Goal: Task Accomplishment & Management: Manage account settings

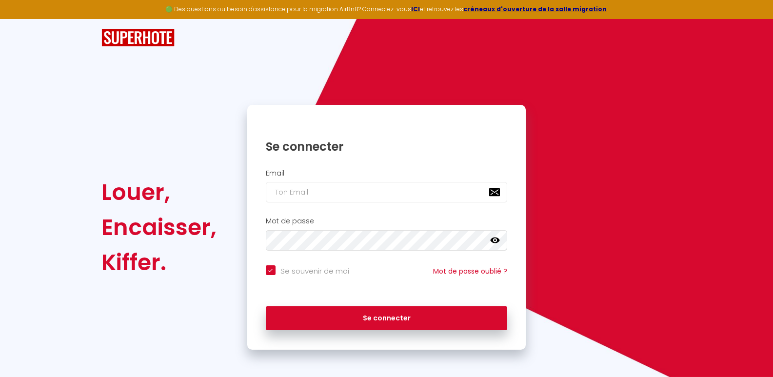
click at [270, 269] on input "Se souvenir de moi" at bounding box center [307, 270] width 83 height 10
checkbox input "false"
click at [292, 202] on input "email" at bounding box center [387, 192] width 242 height 20
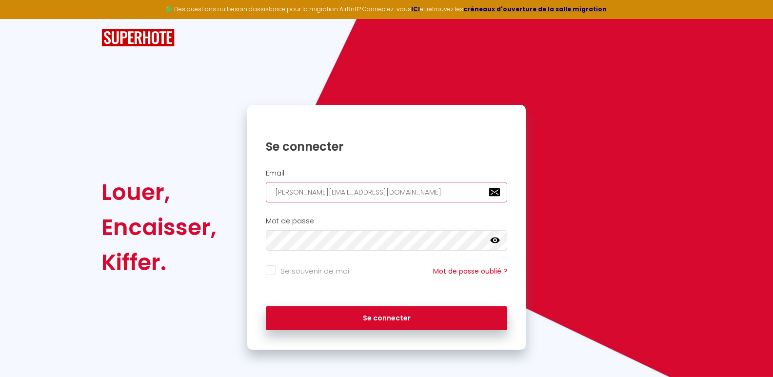
type input "[PERSON_NAME][EMAIL_ADDRESS][DOMAIN_NAME]"
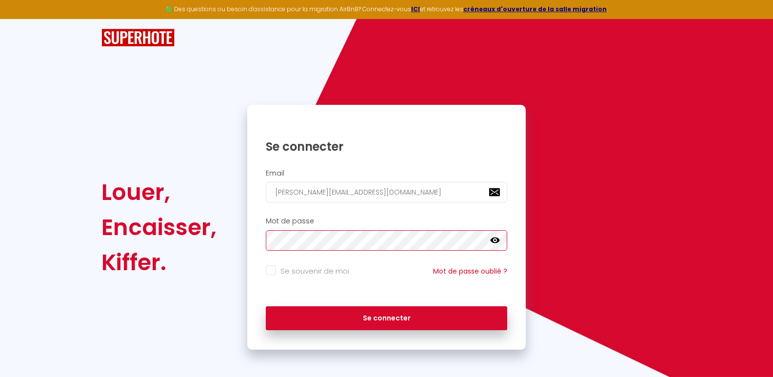
click at [266, 306] on button "Se connecter" at bounding box center [387, 318] width 242 height 24
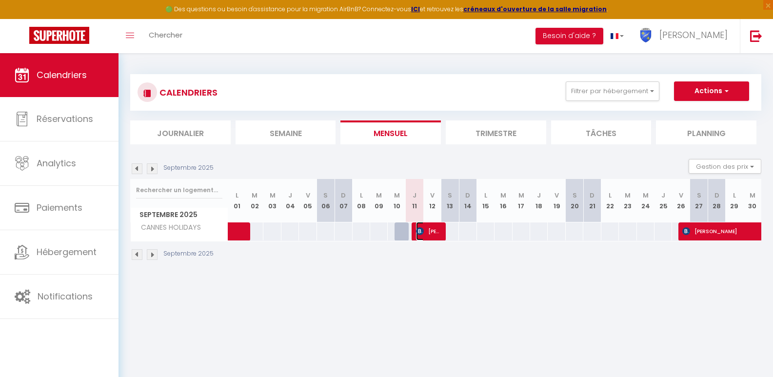
click at [434, 238] on span "[PERSON_NAME]" at bounding box center [427, 231] width 23 height 19
select select "OK"
select select "KO"
select select "0"
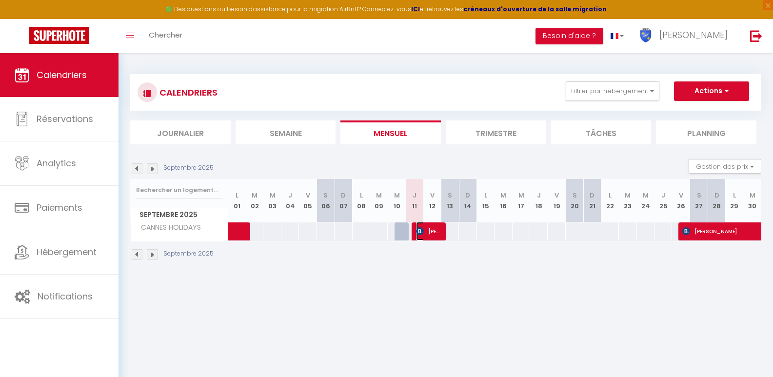
select select "1"
select select
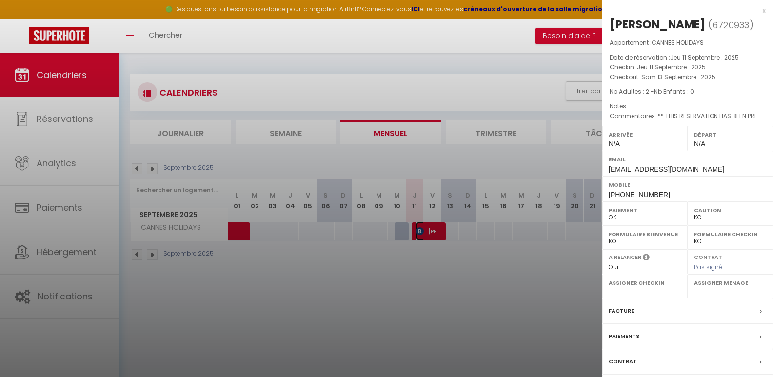
select select "37977"
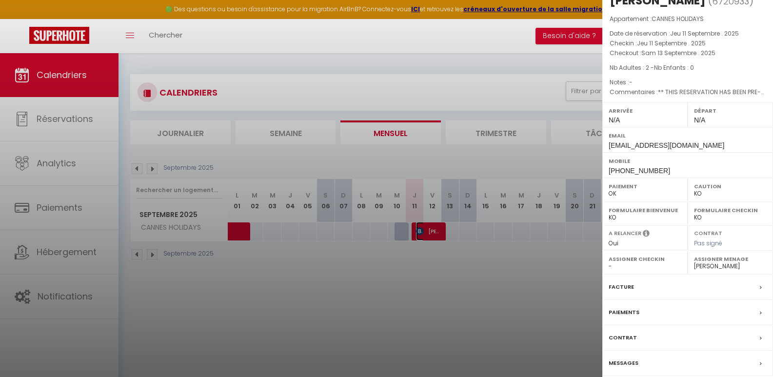
scroll to position [43, 0]
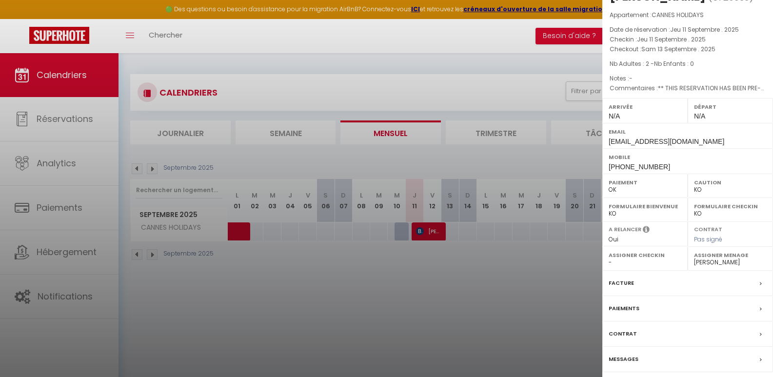
click at [626, 357] on label "Messages" at bounding box center [624, 359] width 30 height 10
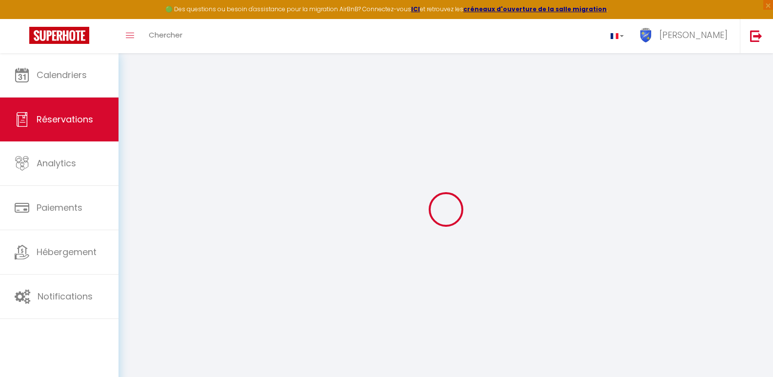
select select
checkbox input "false"
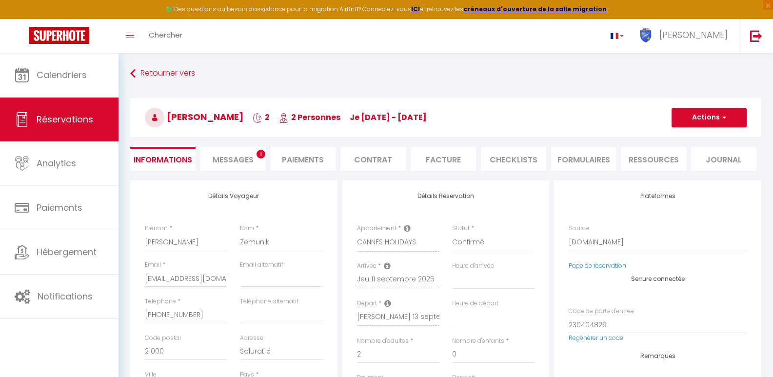
select select
checkbox input "false"
type textarea "** THIS RESERVATION HAS BEEN PRE-PAID ** BOOKING NOTE : Payment charge is EUR 5…"
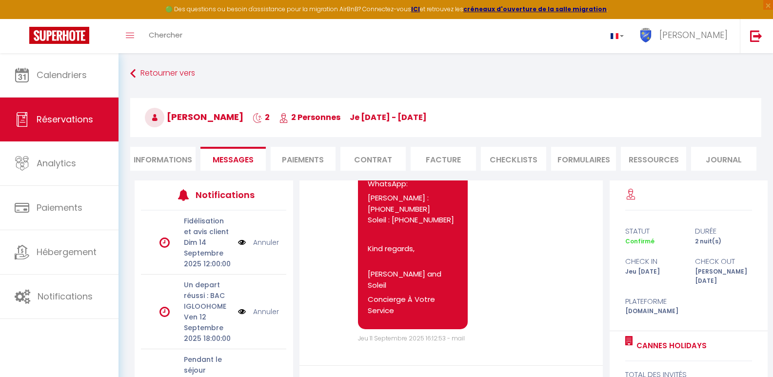
scroll to position [5943, 0]
click at [175, 164] on li "Informations" at bounding box center [162, 159] width 65 height 24
select select
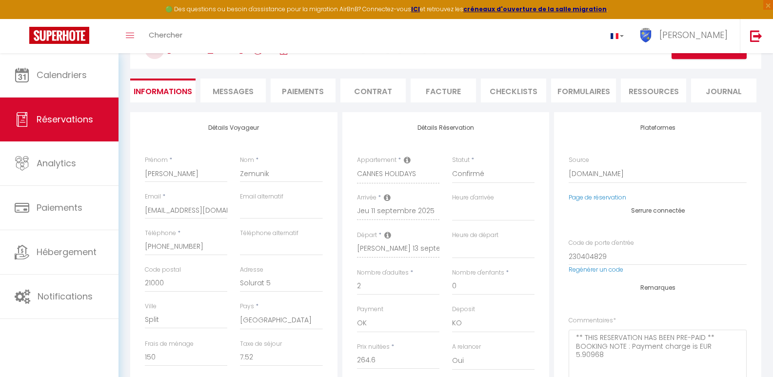
scroll to position [78, 0]
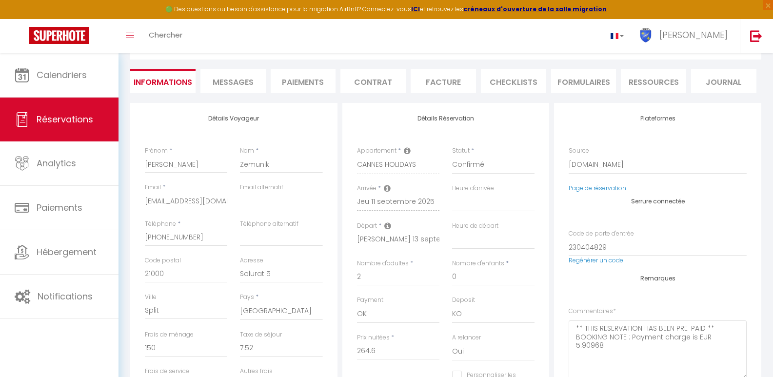
select select
checkbox input "false"
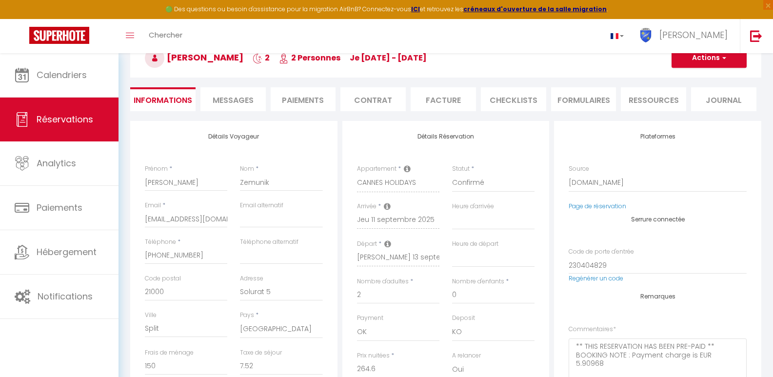
scroll to position [50, 0]
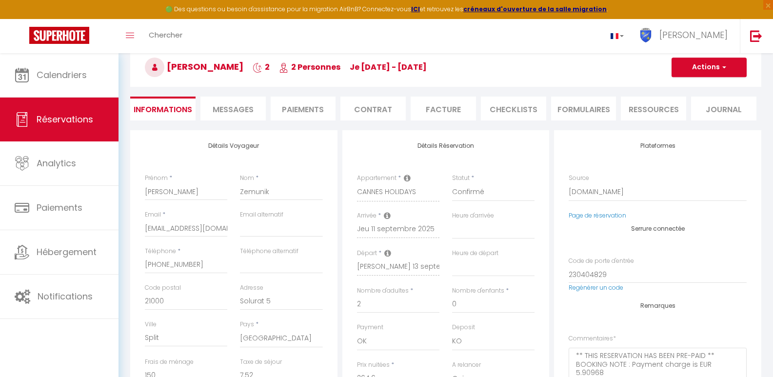
click at [473, 104] on li "Facture" at bounding box center [443, 109] width 65 height 24
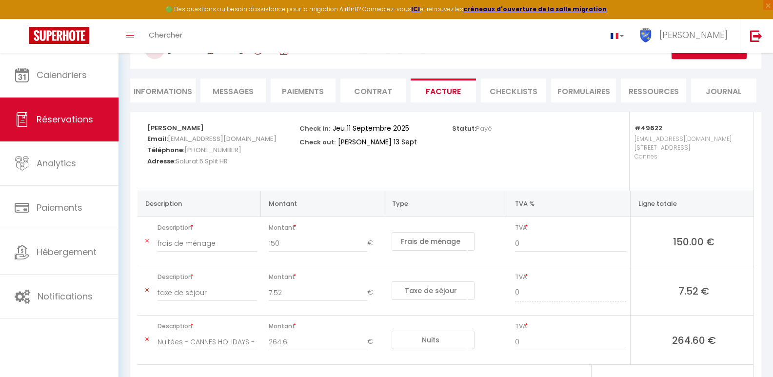
scroll to position [67, 0]
click at [535, 100] on li "CHECKLISTS" at bounding box center [513, 92] width 65 height 24
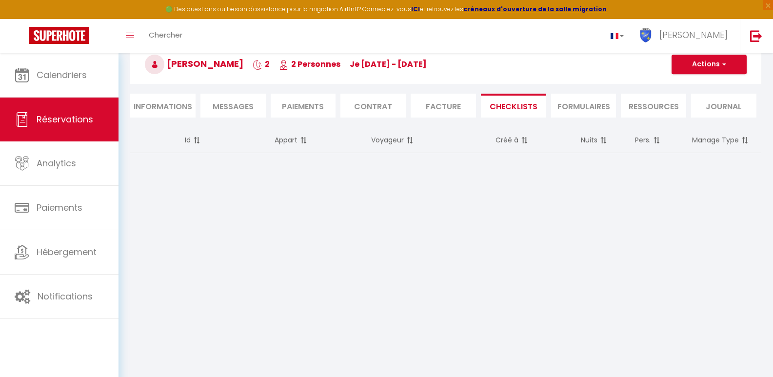
click at [433, 115] on li "Facture" at bounding box center [443, 106] width 65 height 24
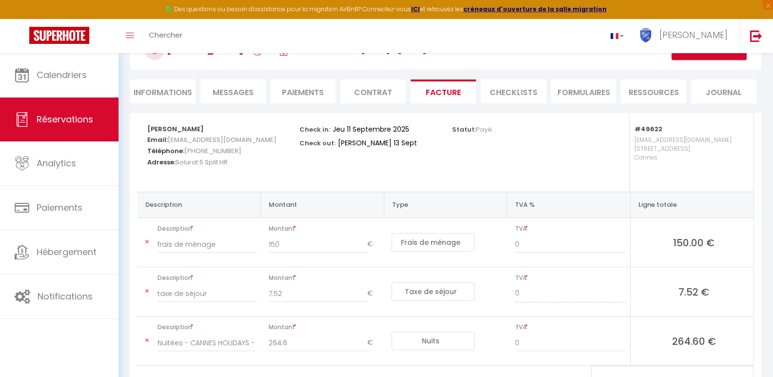
click at [316, 106] on div "Retourner vers Renata- Josip Zemunik 2 2 Personnes je 11 Sep - sa 13 Sep Action…" at bounding box center [446, 56] width 644 height 116
click at [316, 97] on li "Paiements" at bounding box center [303, 92] width 65 height 24
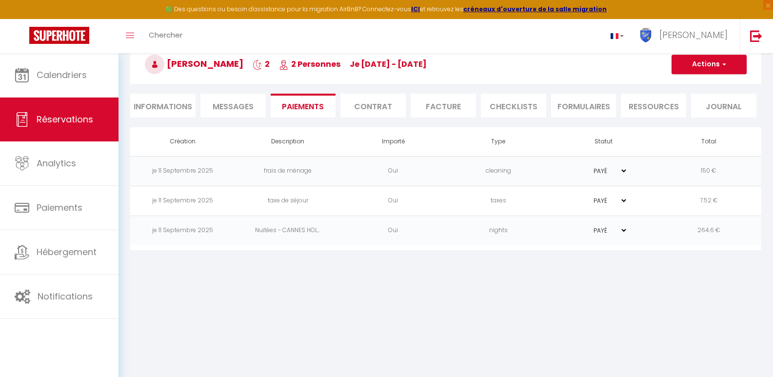
scroll to position [53, 0]
click at [241, 94] on li "Messages" at bounding box center [233, 106] width 65 height 24
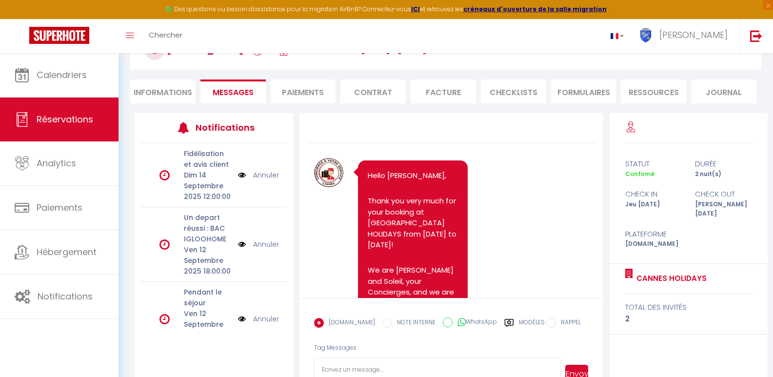
click at [184, 93] on li "Informations" at bounding box center [162, 92] width 65 height 24
select select
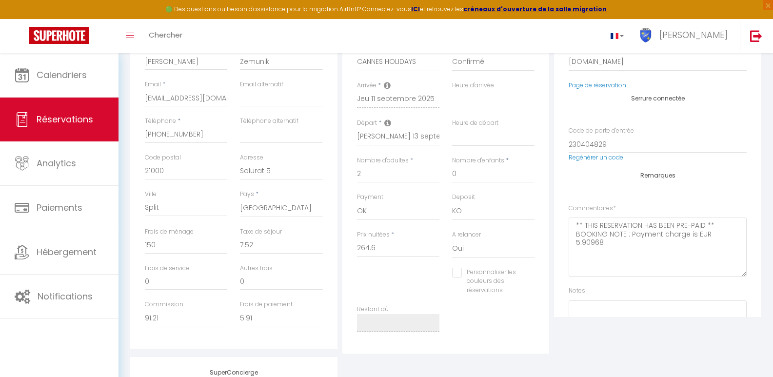
scroll to position [180, 0]
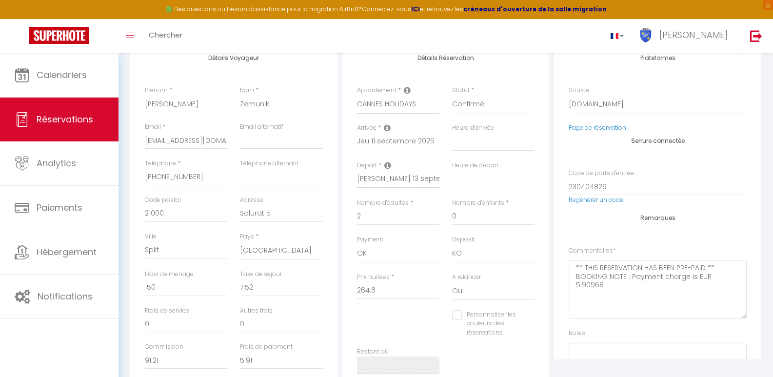
select select
checkbox input "false"
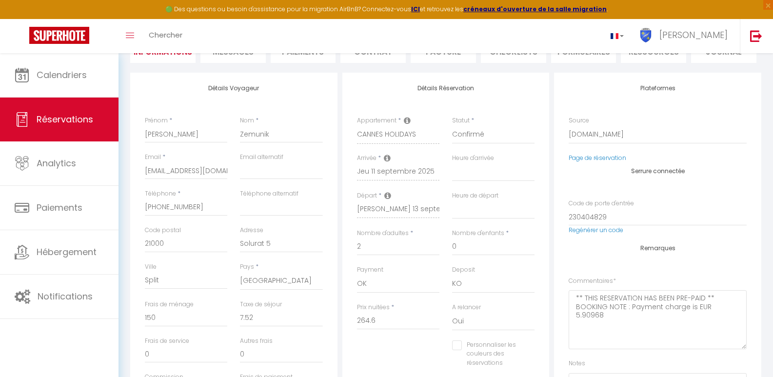
scroll to position [49, 0]
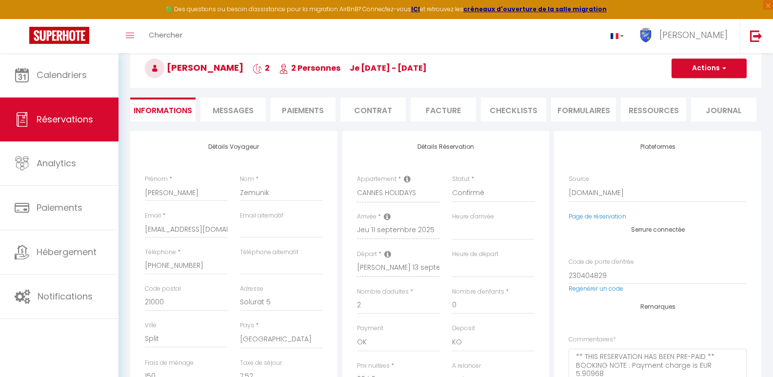
click at [258, 117] on li "Messages" at bounding box center [233, 110] width 65 height 24
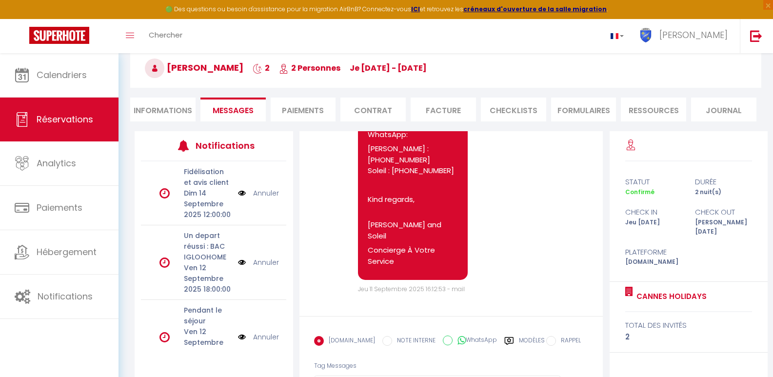
scroll to position [5943, 0]
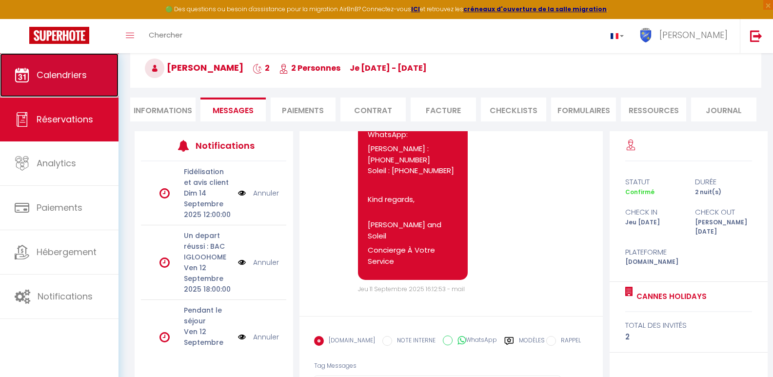
click at [80, 83] on link "Calendriers" at bounding box center [59, 75] width 119 height 44
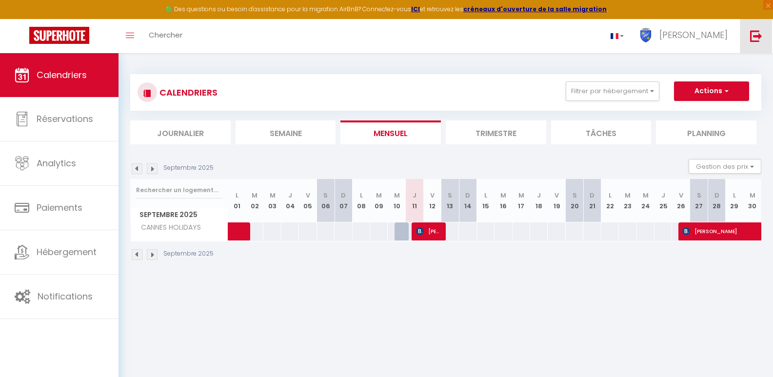
click at [754, 40] on img at bounding box center [756, 36] width 12 height 12
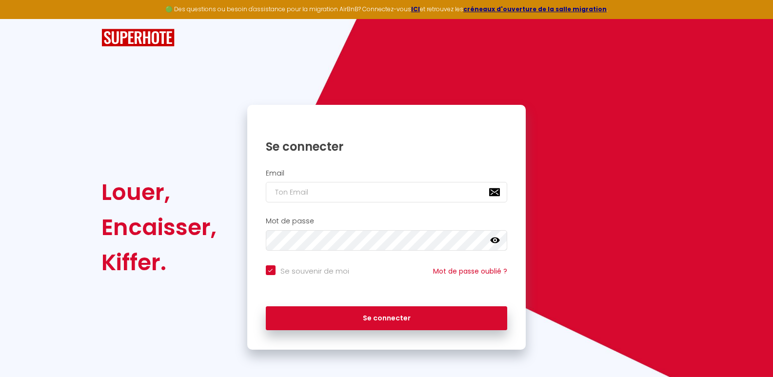
click at [267, 274] on input "Se souvenir de moi" at bounding box center [307, 270] width 83 height 10
checkbox input "false"
click at [282, 193] on input "email" at bounding box center [387, 192] width 242 height 20
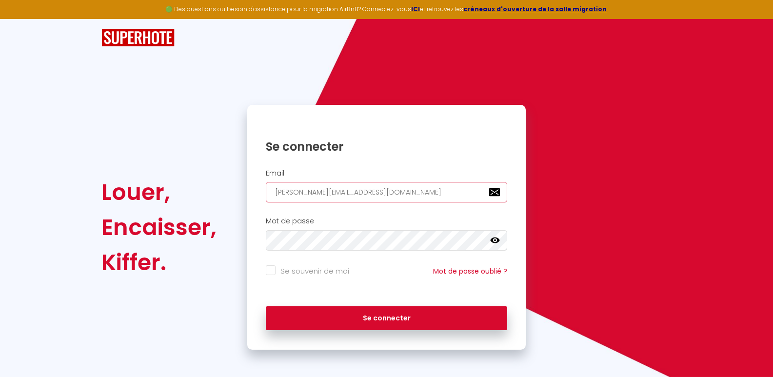
type input "[PERSON_NAME][EMAIL_ADDRESS][DOMAIN_NAME]"
click at [294, 248] on div "Mot de passe false" at bounding box center [386, 236] width 279 height 48
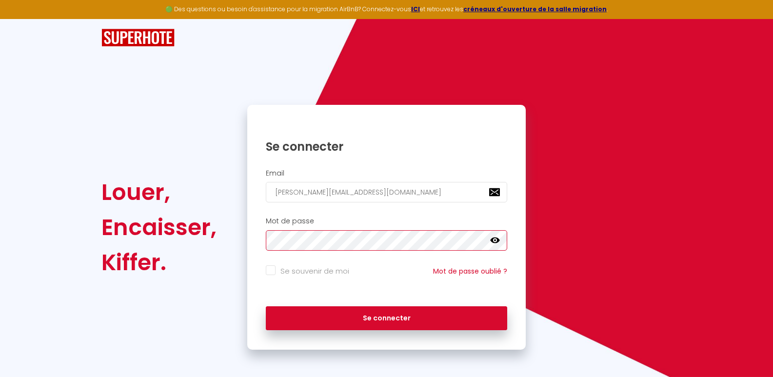
click at [266, 306] on button "Se connecter" at bounding box center [387, 318] width 242 height 24
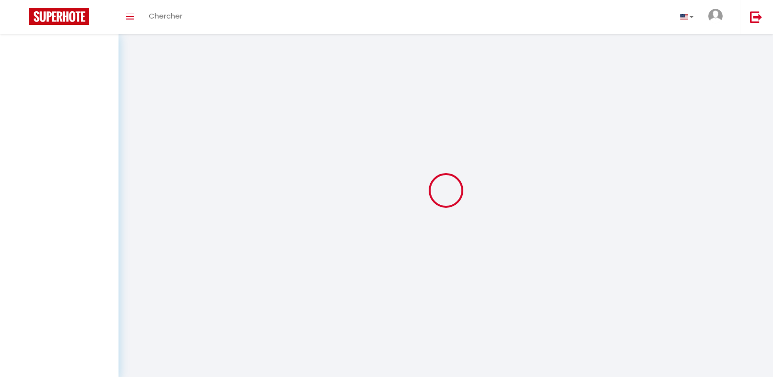
select select
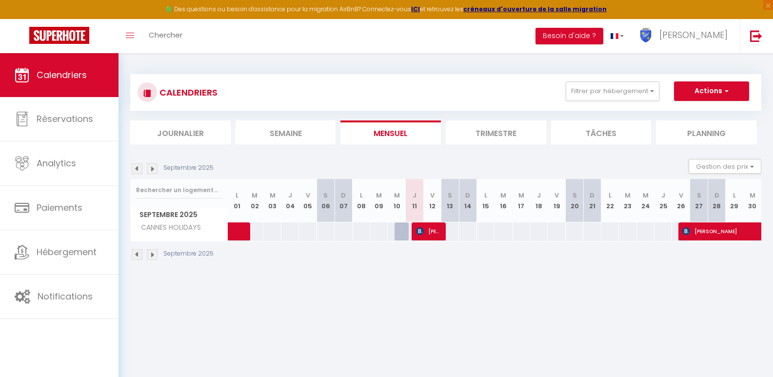
select select
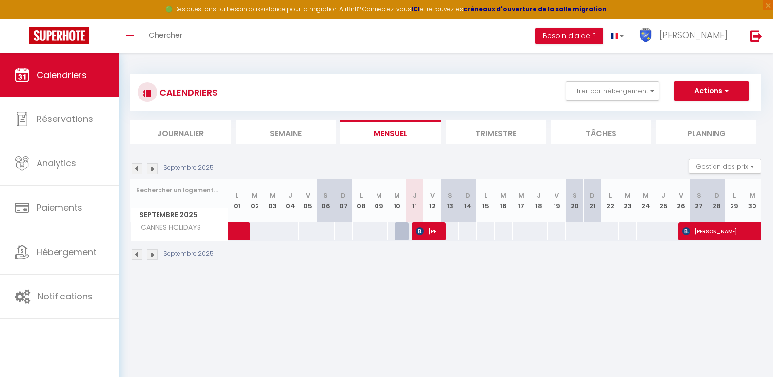
select select
click at [433, 236] on span "[PERSON_NAME]" at bounding box center [427, 231] width 23 height 19
select select "OK"
select select "KO"
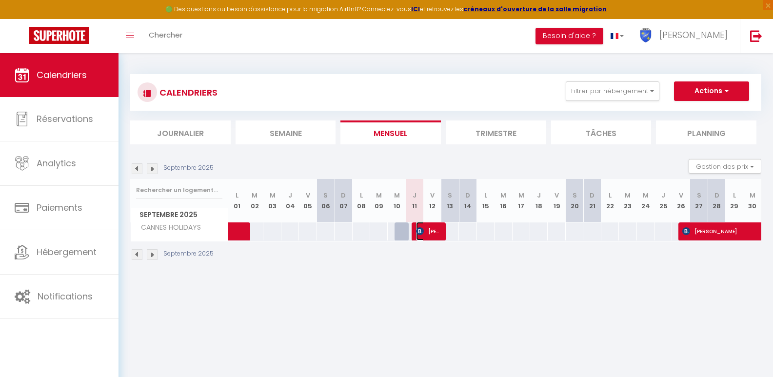
select select "0"
select select "1"
select select
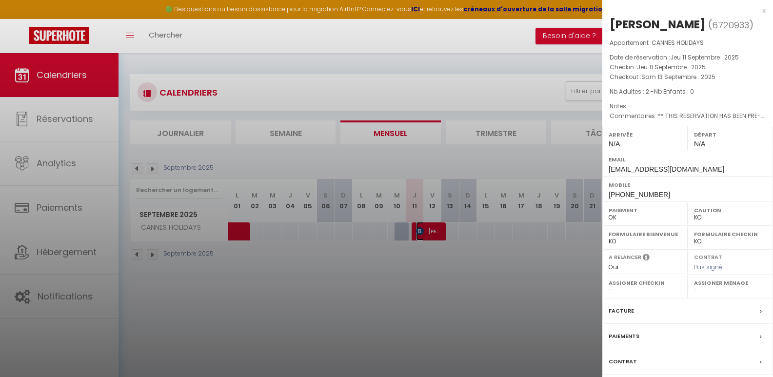
select select "37977"
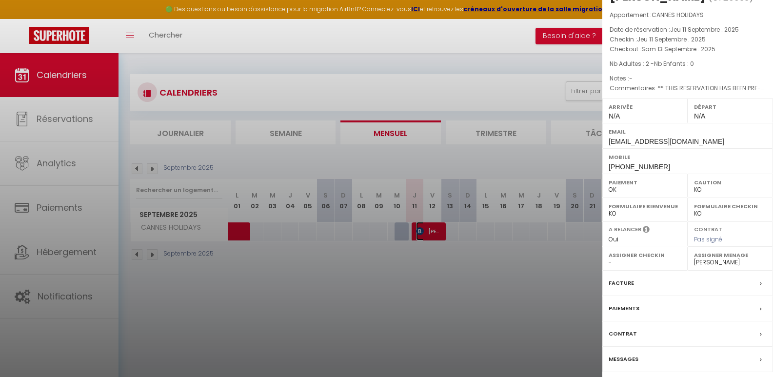
scroll to position [43, 0]
click at [635, 359] on label "Messages" at bounding box center [624, 359] width 30 height 10
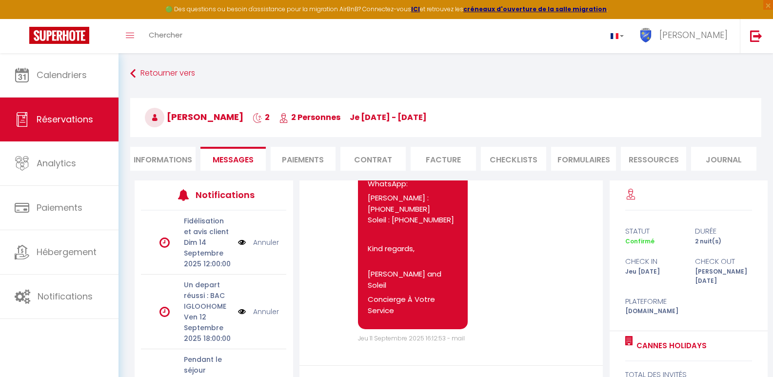
scroll to position [5943, 0]
click at [50, 111] on link "Réservations" at bounding box center [59, 120] width 119 height 44
select select "not_cancelled"
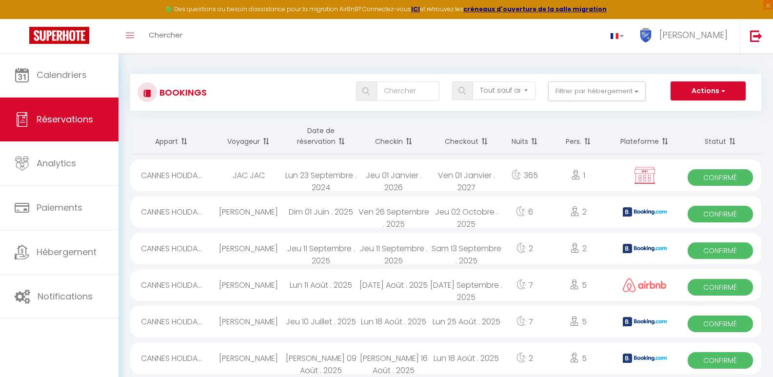
click at [581, 250] on div "2" at bounding box center [578, 249] width 63 height 32
select select "OK"
select select "KO"
select select "0"
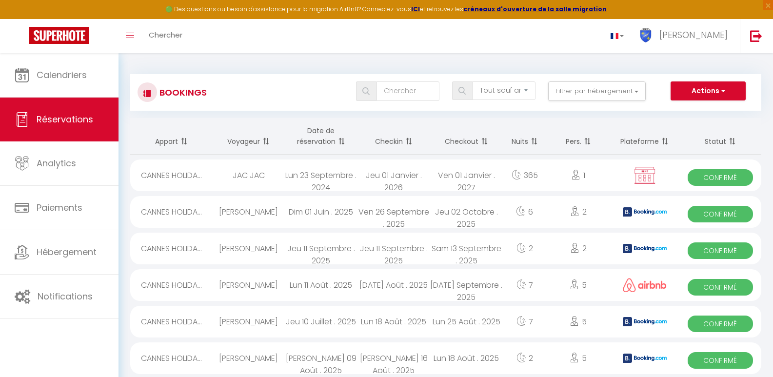
select select "1"
select select
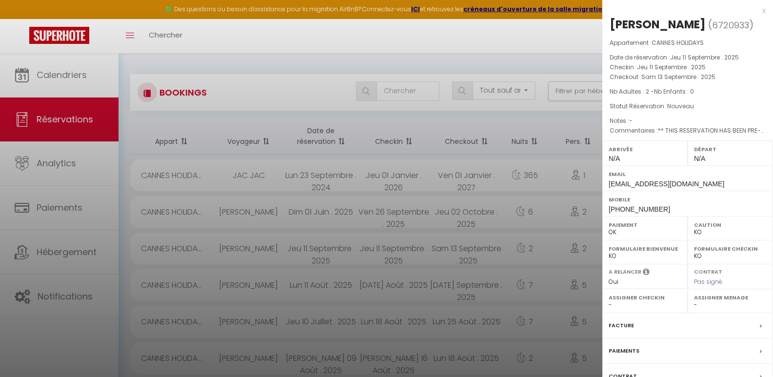
select select "37977"
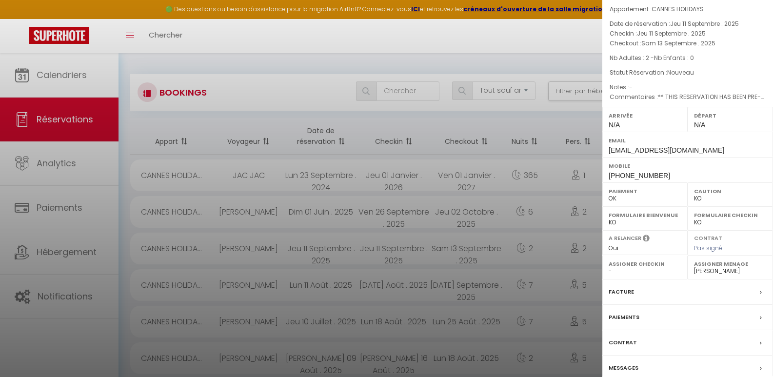
scroll to position [58, 0]
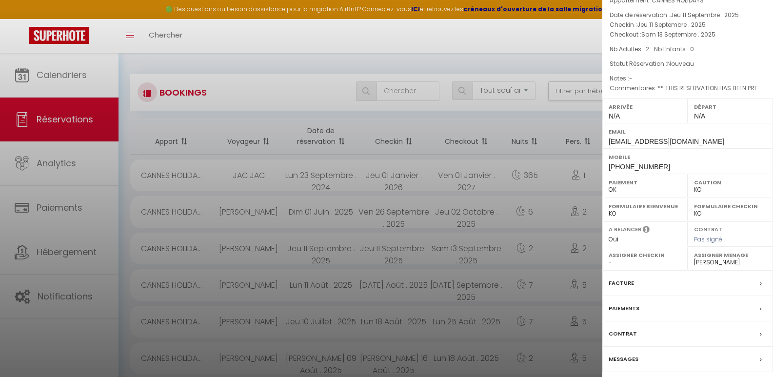
click at [617, 364] on label "Messages" at bounding box center [624, 359] width 30 height 10
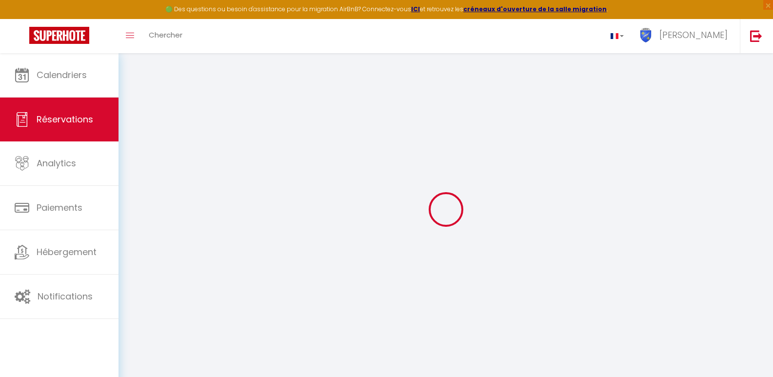
select select
checkbox input "false"
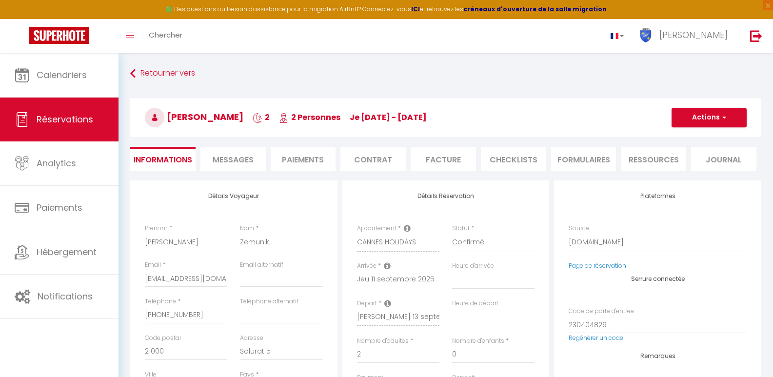
select select
checkbox input "false"
type textarea "** THIS RESERVATION HAS BEEN PRE-PAID ** BOOKING NOTE : Payment charge is EUR 5…"
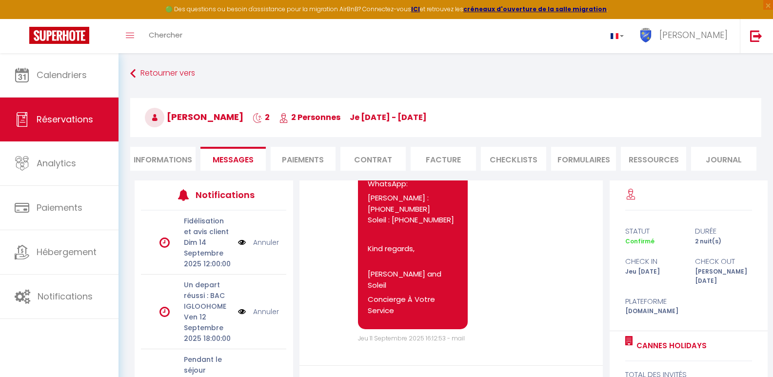
scroll to position [5943, 0]
click at [179, 167] on li "Informations" at bounding box center [162, 159] width 65 height 24
select select
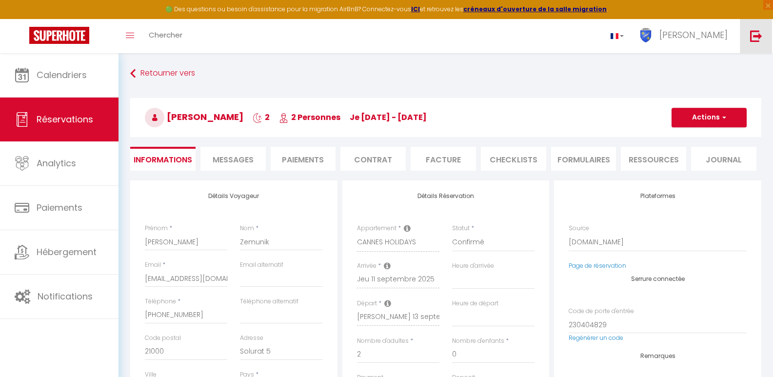
click at [760, 32] on img at bounding box center [756, 36] width 12 height 12
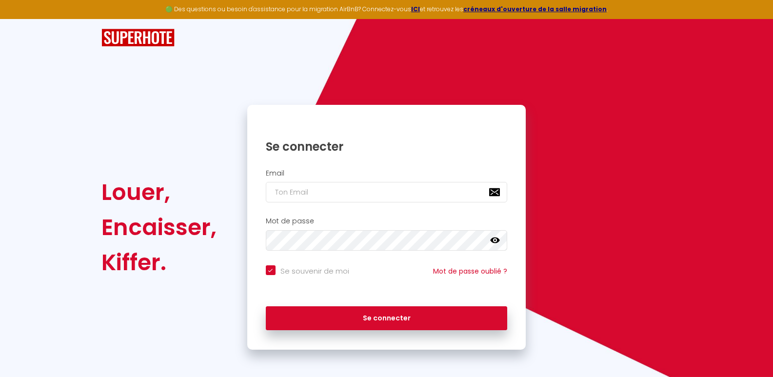
click at [274, 272] on input "Se souvenir de moi" at bounding box center [307, 270] width 83 height 10
checkbox input "false"
click at [285, 192] on input "email" at bounding box center [387, 192] width 242 height 20
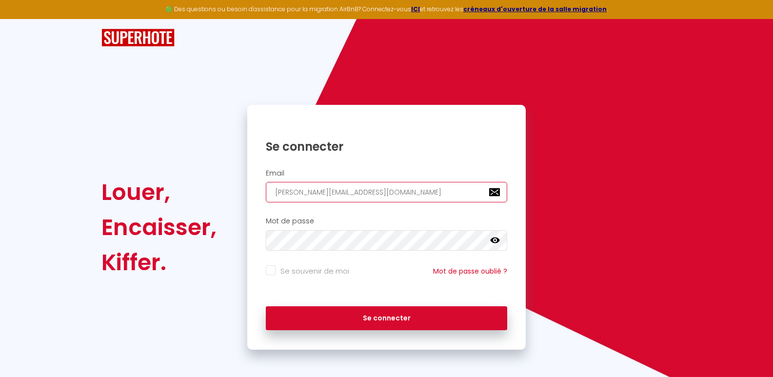
type input "[PERSON_NAME][EMAIL_ADDRESS][DOMAIN_NAME]"
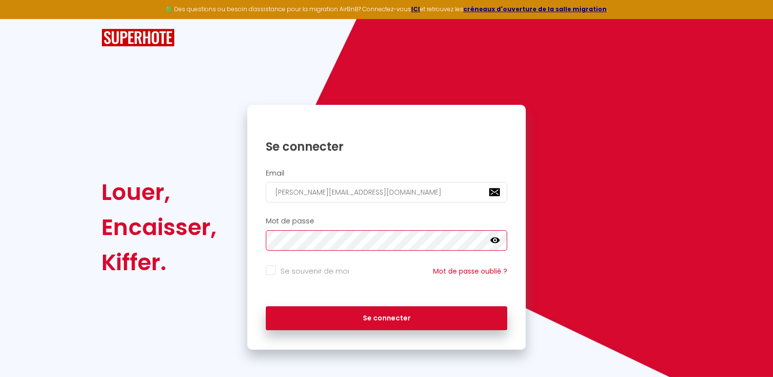
click at [266, 306] on button "Se connecter" at bounding box center [387, 318] width 242 height 24
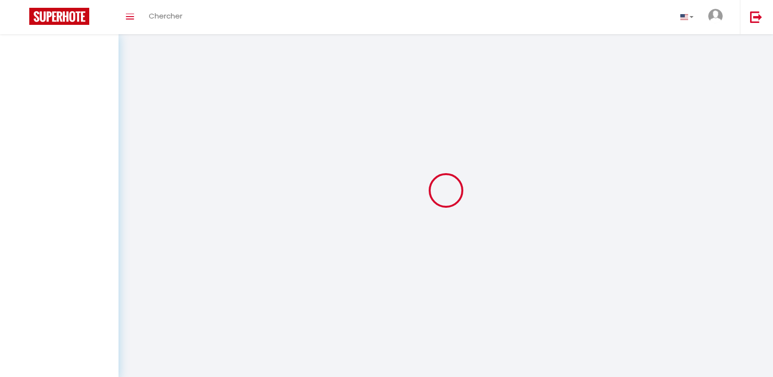
select select
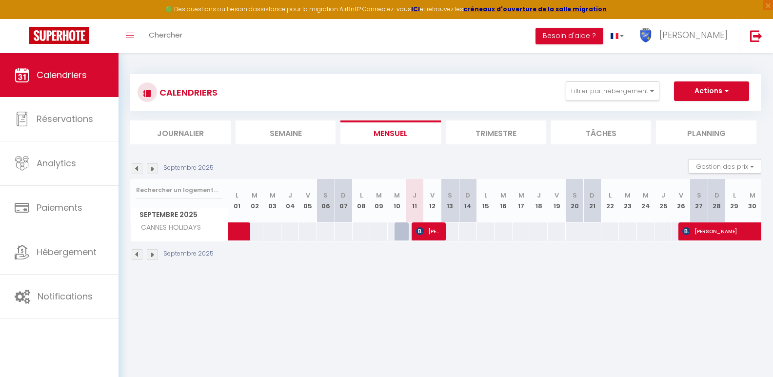
select select
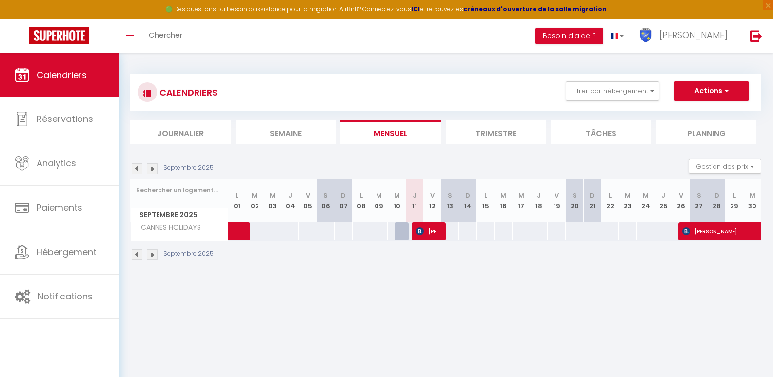
select select
click at [428, 233] on span "[PERSON_NAME]" at bounding box center [427, 231] width 23 height 19
select select "OK"
select select "KO"
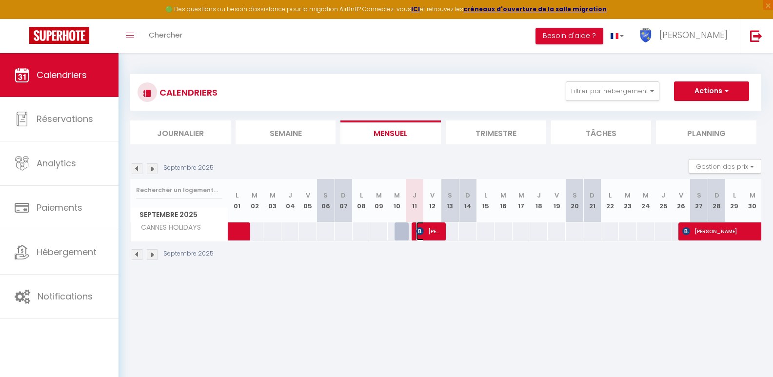
select select "0"
select select "1"
select select
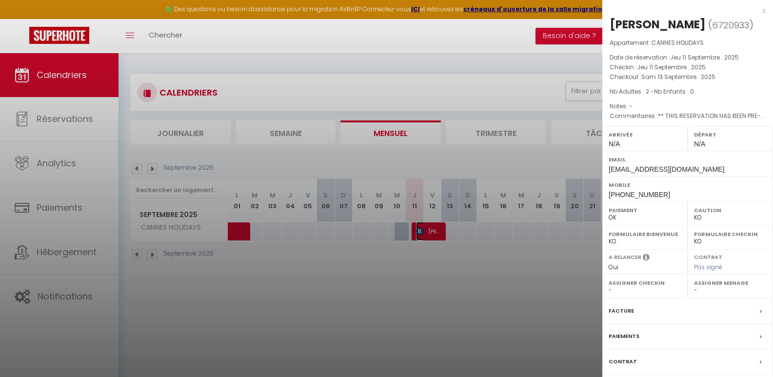
select select "37977"
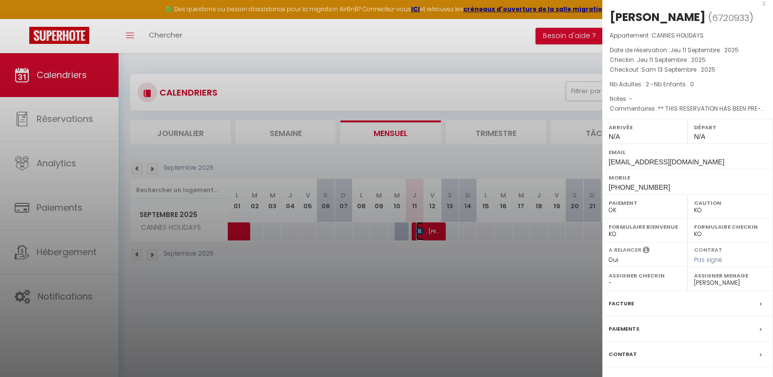
scroll to position [43, 0]
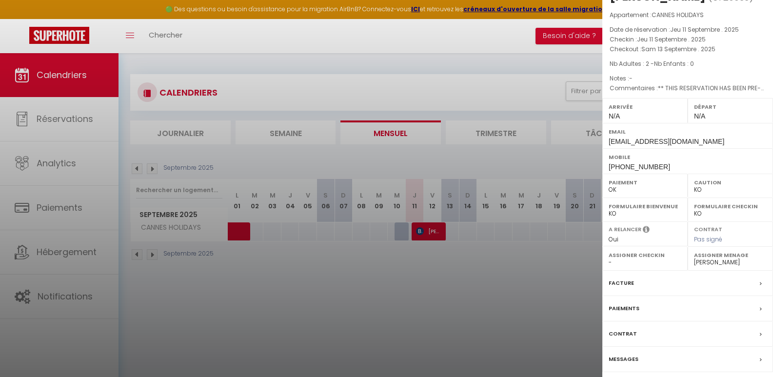
click at [631, 360] on label "Messages" at bounding box center [624, 359] width 30 height 10
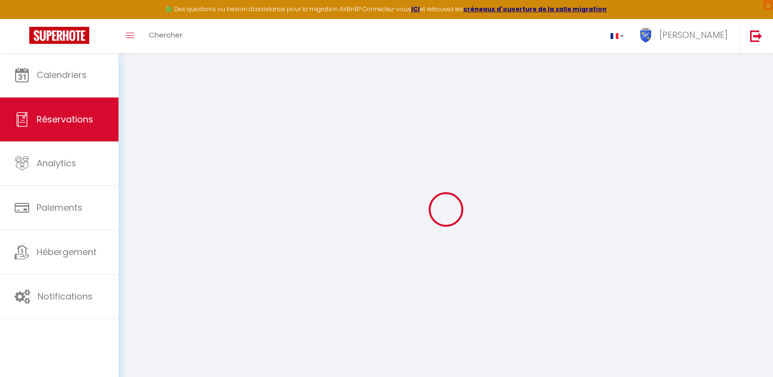
type input "[PERSON_NAME]"
type input "Zemunik"
type input "[EMAIL_ADDRESS][DOMAIN_NAME]"
type input "[PHONE_NUMBER]"
type input "21000"
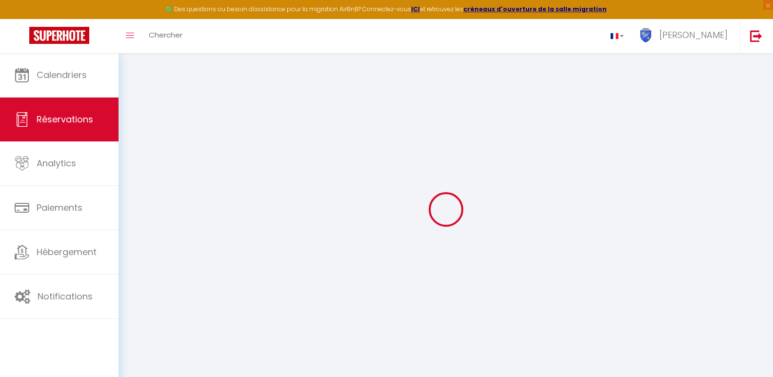
type input "Solurat 5"
type input "Split"
select select "HR"
type input "91.21"
type input "5.91"
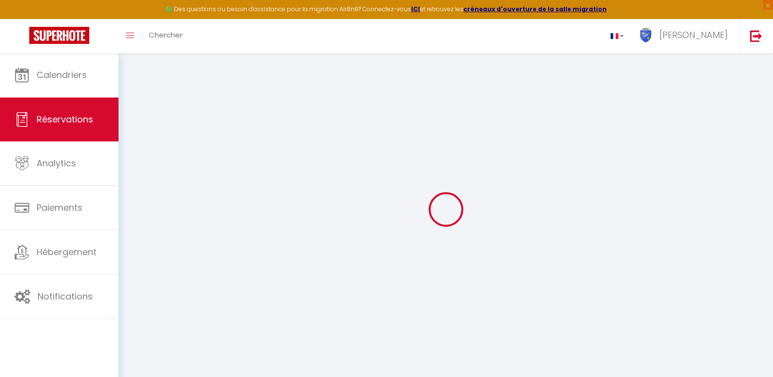
select select "49622"
select select "1"
select select
type input "2"
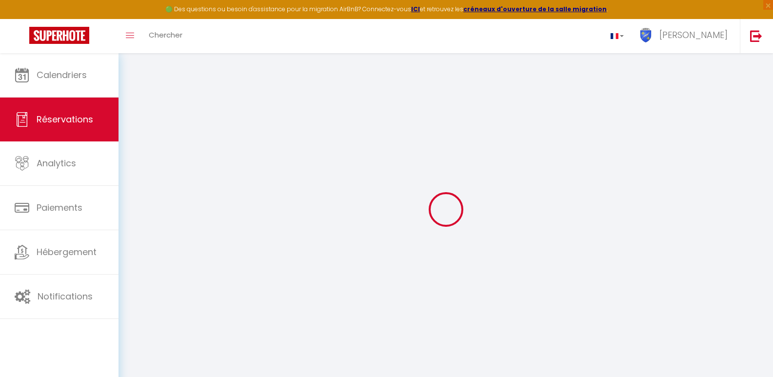
select select "12"
select select
type input "264.6"
checkbox input "false"
select select "2"
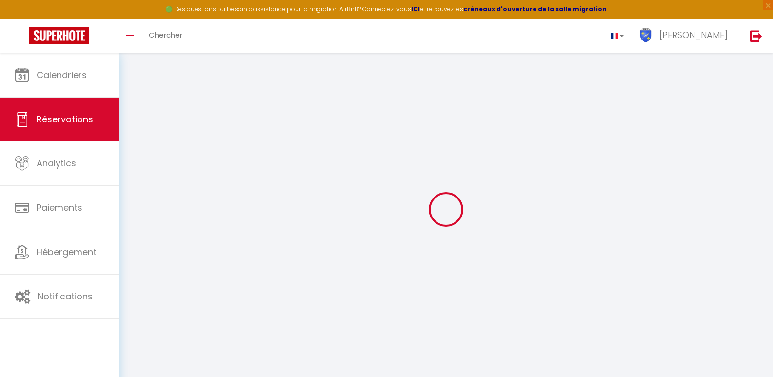
type input "0"
select select
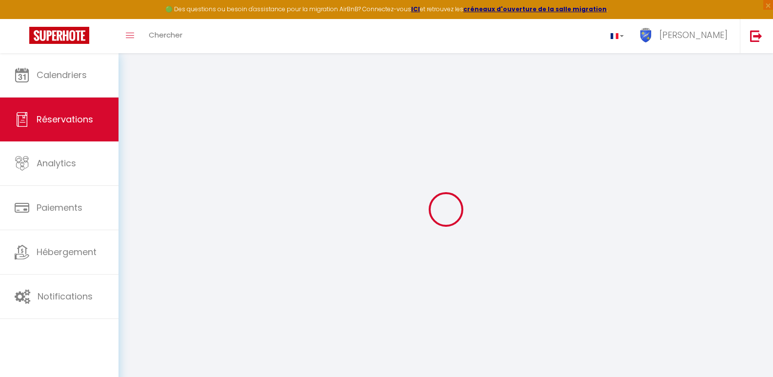
select select "14"
checkbox input "false"
select select
checkbox input "false"
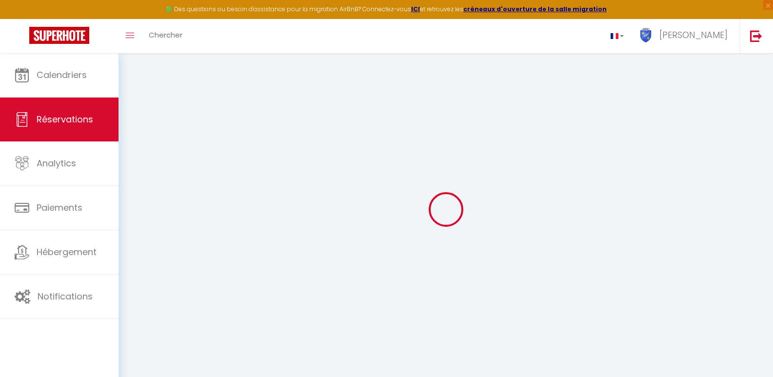
select select
checkbox input "false"
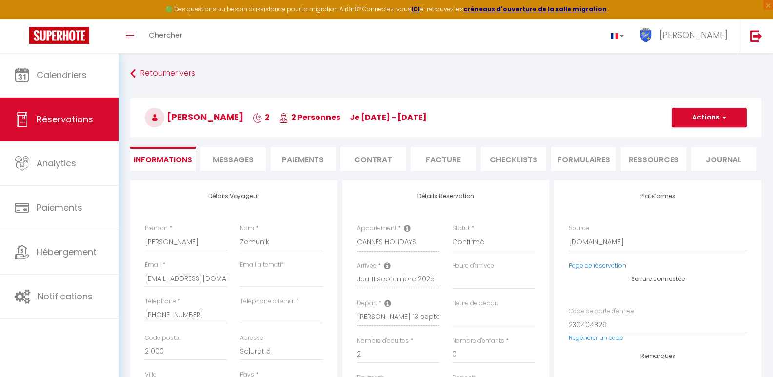
select select
checkbox input "false"
type textarea "** THIS RESERVATION HAS BEEN PRE-PAID ** BOOKING NOTE : Payment charge is EUR 5…"
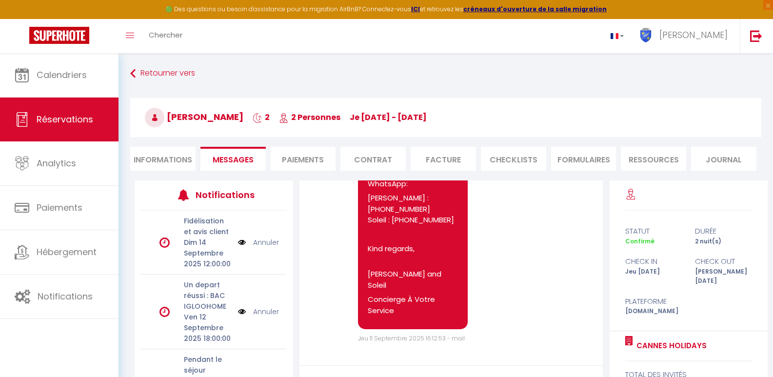
scroll to position [5943, 0]
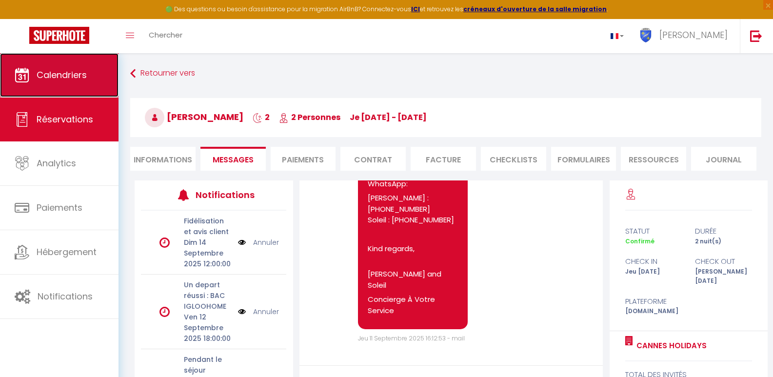
click at [67, 76] on span "Calendriers" at bounding box center [62, 75] width 50 height 12
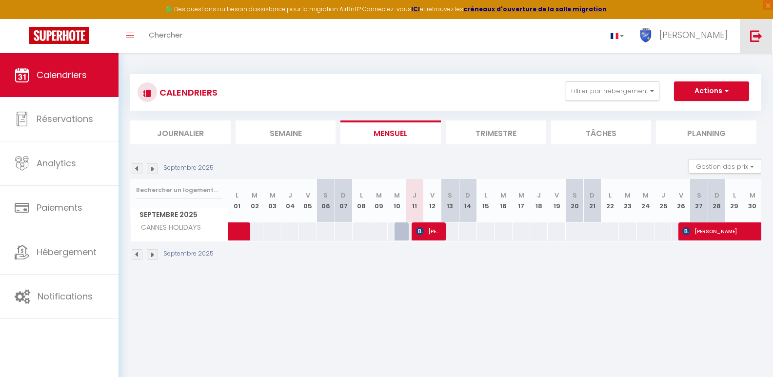
click at [755, 40] on img at bounding box center [756, 36] width 12 height 12
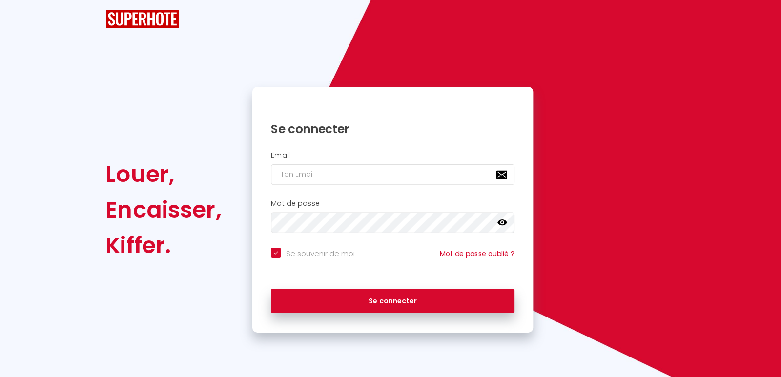
checkbox input "true"
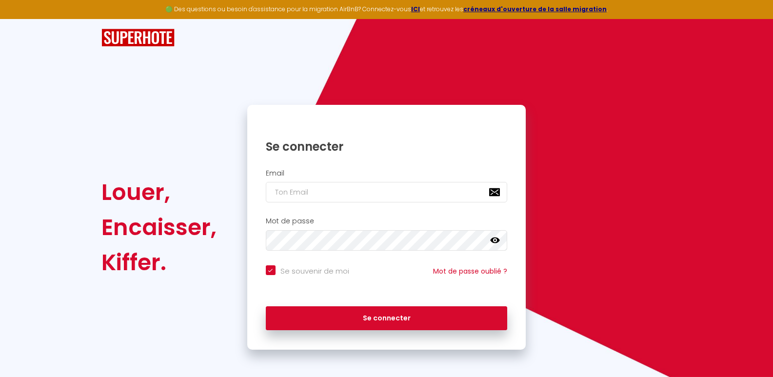
click at [272, 272] on input "Se souvenir de moi" at bounding box center [307, 270] width 83 height 10
checkbox input "false"
click at [289, 189] on input "email" at bounding box center [387, 192] width 242 height 20
type input "c"
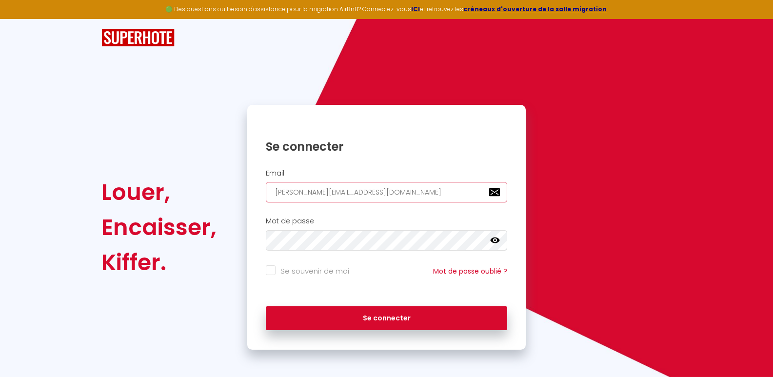
type input "[PERSON_NAME][EMAIL_ADDRESS][DOMAIN_NAME]"
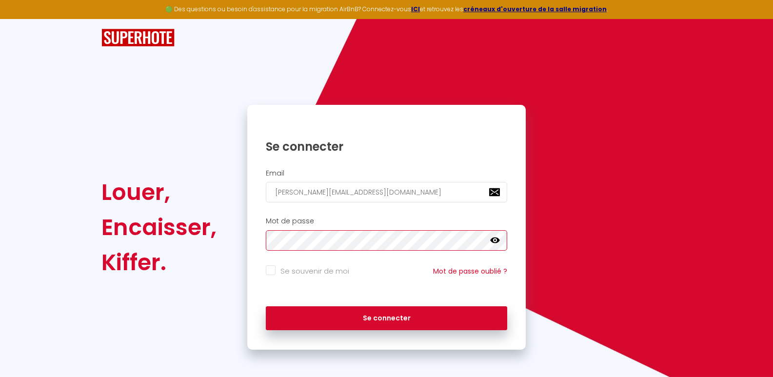
click at [266, 306] on button "Se connecter" at bounding box center [387, 318] width 242 height 24
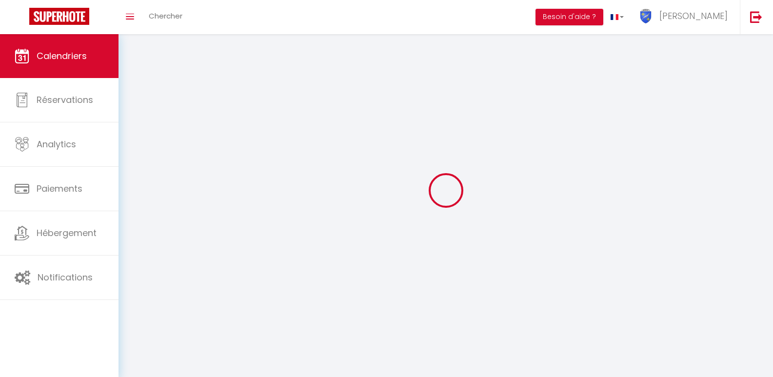
select select
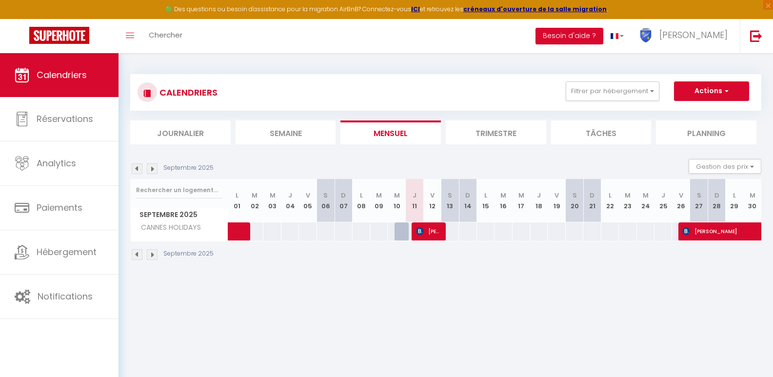
select select
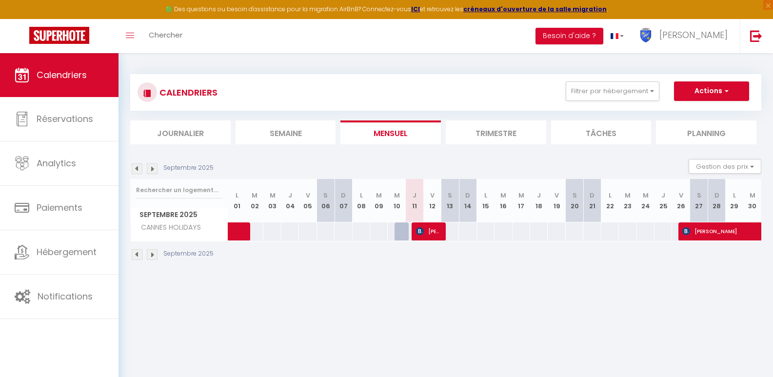
select select
click at [433, 230] on span "[PERSON_NAME]" at bounding box center [427, 231] width 23 height 19
select select "OK"
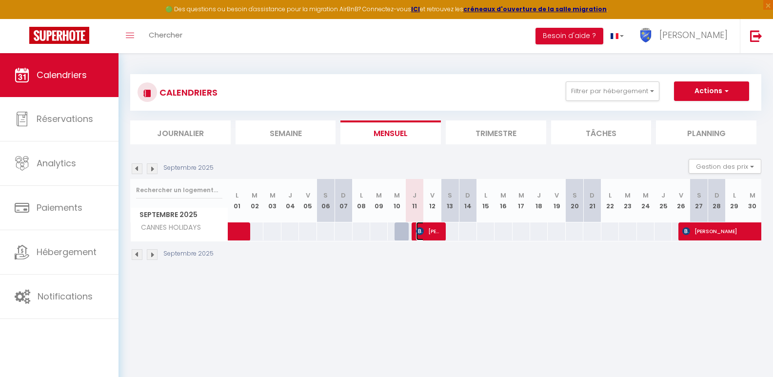
select select "0"
select select "1"
select select
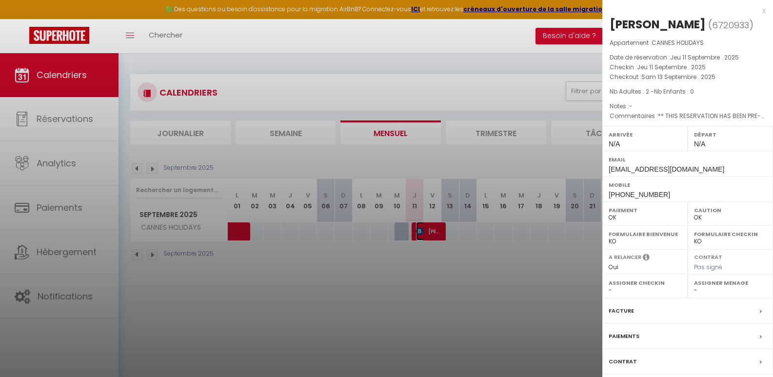
select select "37977"
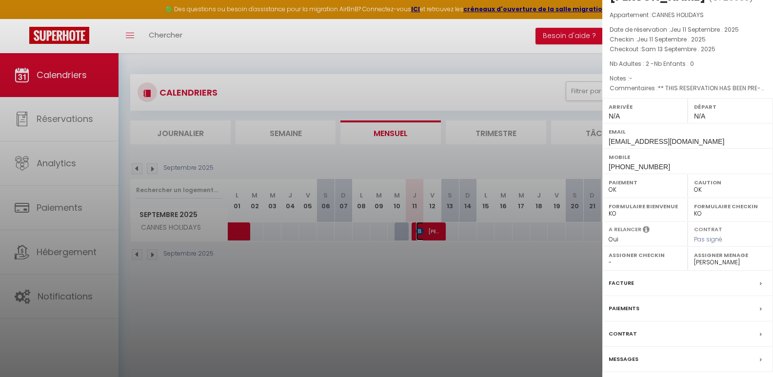
scroll to position [43, 0]
click at [629, 361] on label "Messages" at bounding box center [624, 359] width 30 height 10
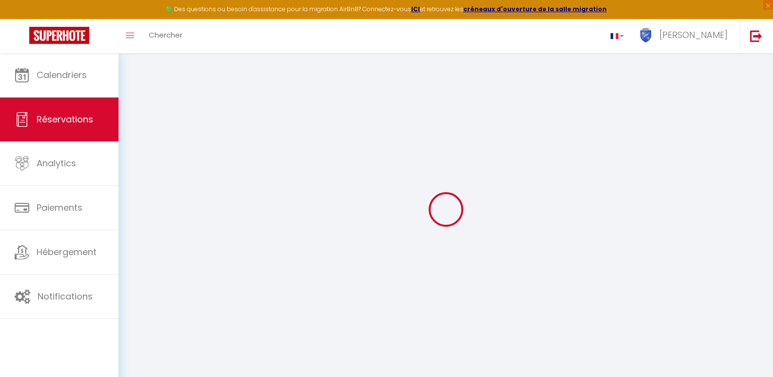
select select
checkbox input "false"
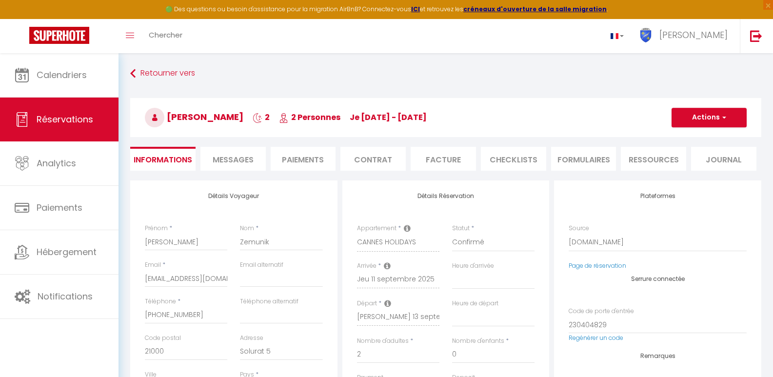
select select
checkbox input "false"
type textarea "** THIS RESERVATION HAS BEEN PRE-PAID ** BOOKING NOTE : Payment charge is EUR 5…"
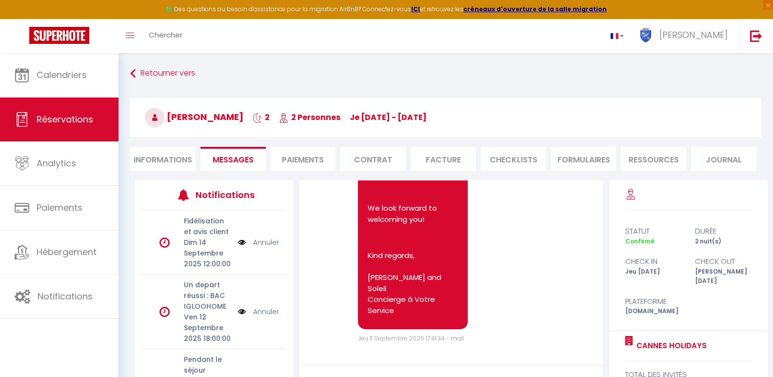
scroll to position [8360, 0]
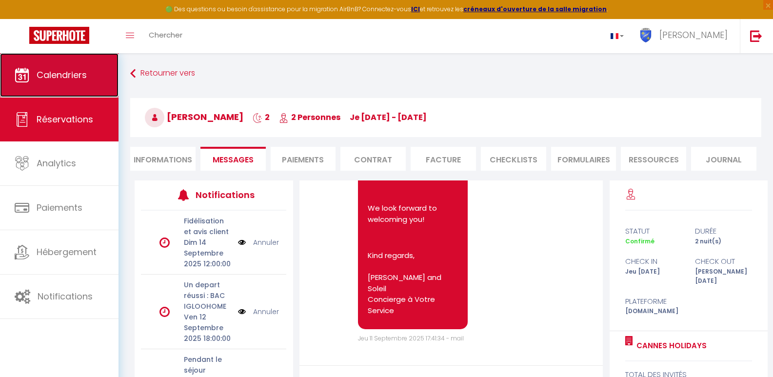
click at [36, 78] on link "Calendriers" at bounding box center [59, 75] width 119 height 44
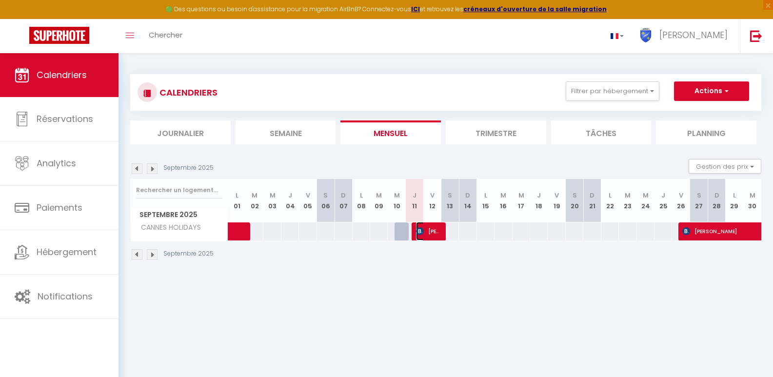
click at [425, 234] on span "[PERSON_NAME]" at bounding box center [427, 231] width 23 height 19
select select "OK"
select select "0"
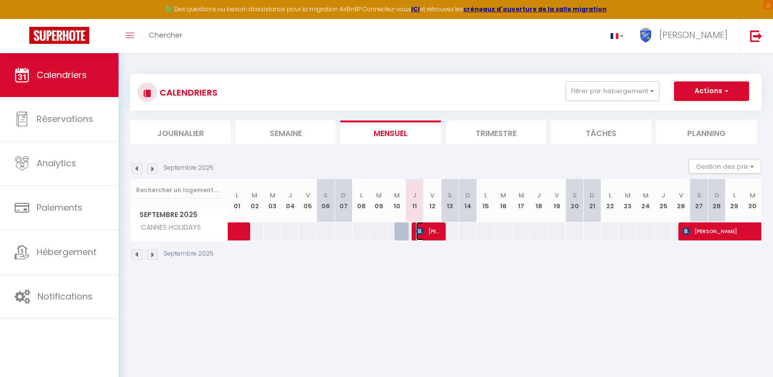
select select "1"
select select
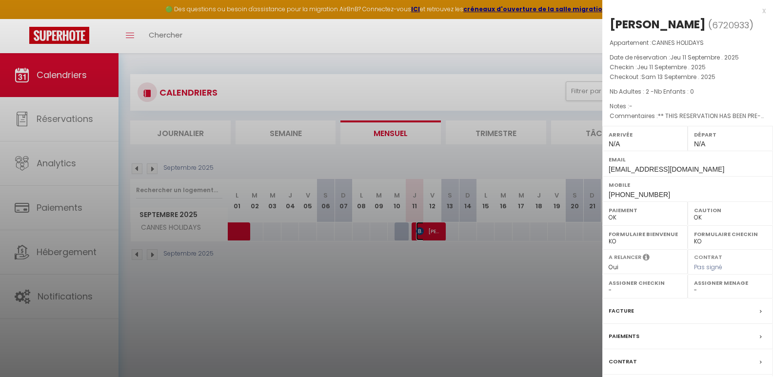
select select "37977"
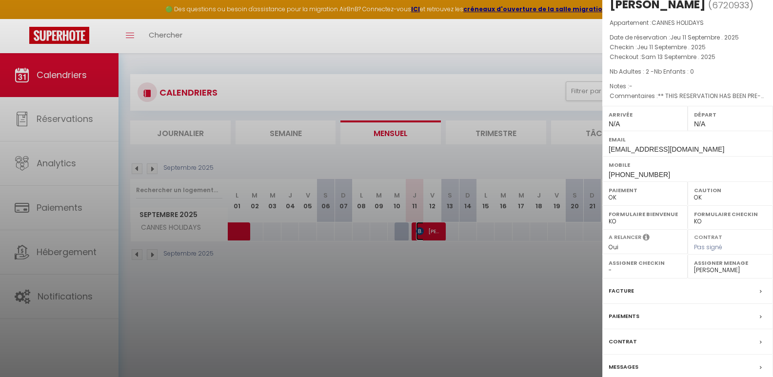
scroll to position [43, 0]
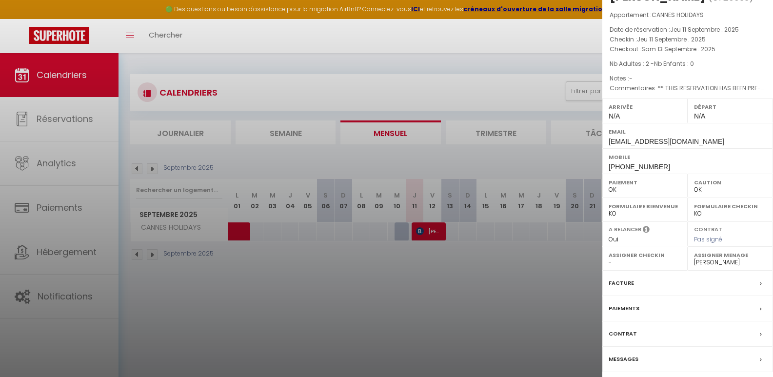
click at [643, 358] on div "Messages" at bounding box center [688, 359] width 171 height 25
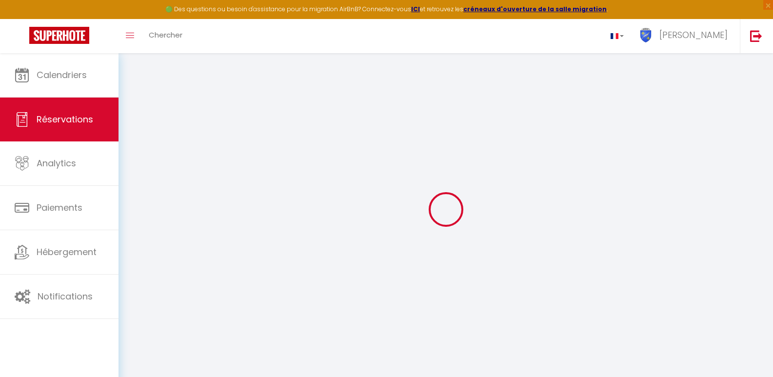
select select
checkbox input "false"
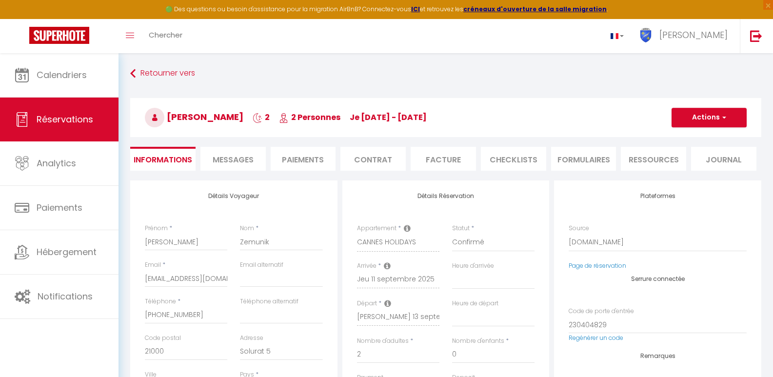
select select
checkbox input "false"
type textarea "** THIS RESERVATION HAS BEEN PRE-PAID ** BOOKING NOTE : Payment charge is EUR 5…"
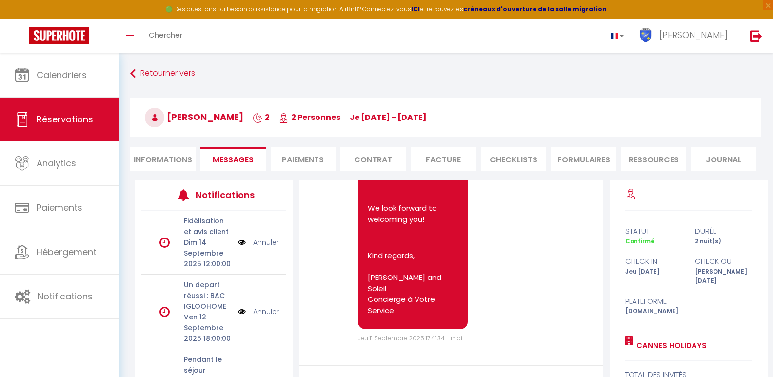
scroll to position [8103, 0]
click at [75, 112] on link "Réservations" at bounding box center [59, 120] width 119 height 44
select select "not_cancelled"
select select
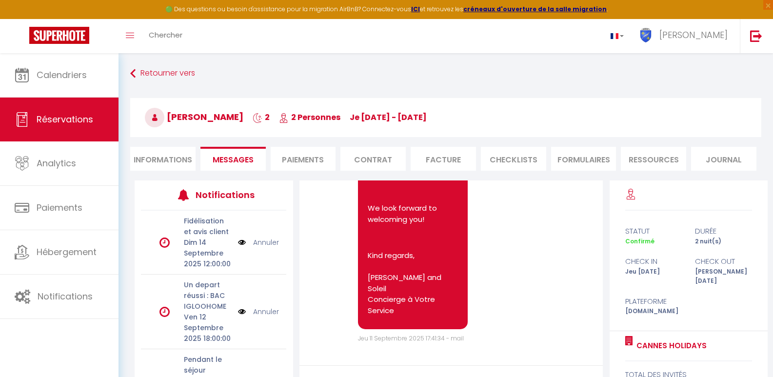
select select
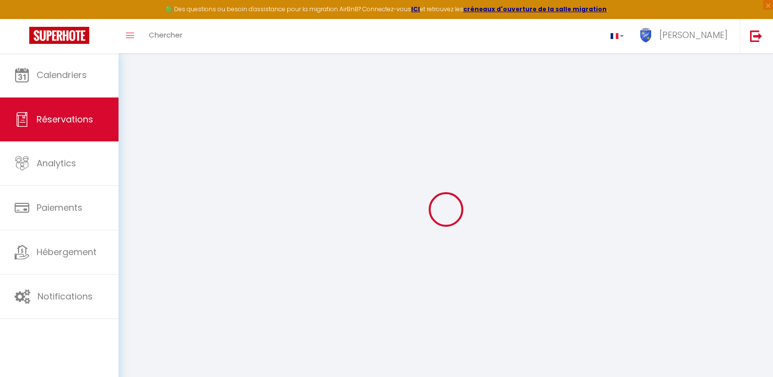
select select
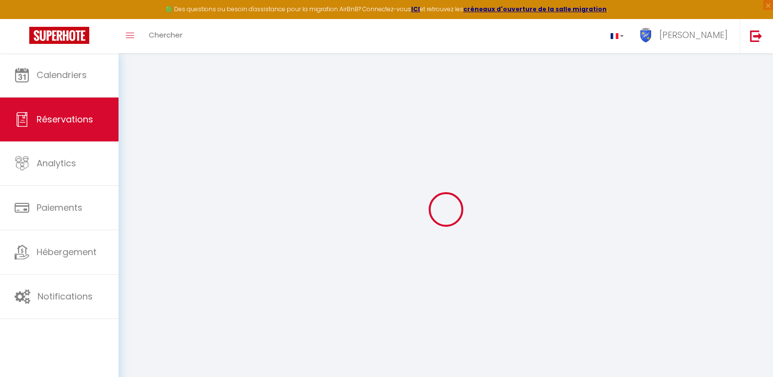
select select
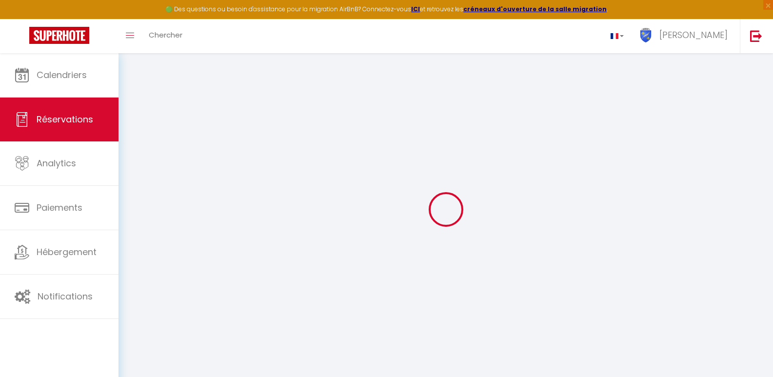
select select
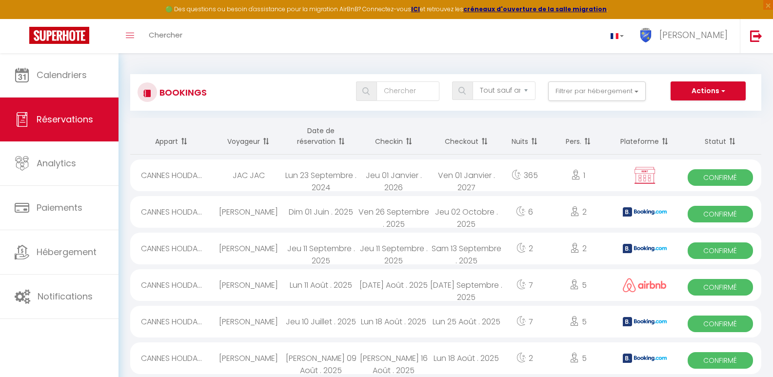
click at [382, 250] on div "Jeu 11 Septembre . 2025" at bounding box center [394, 249] width 73 height 32
select select "OK"
select select "0"
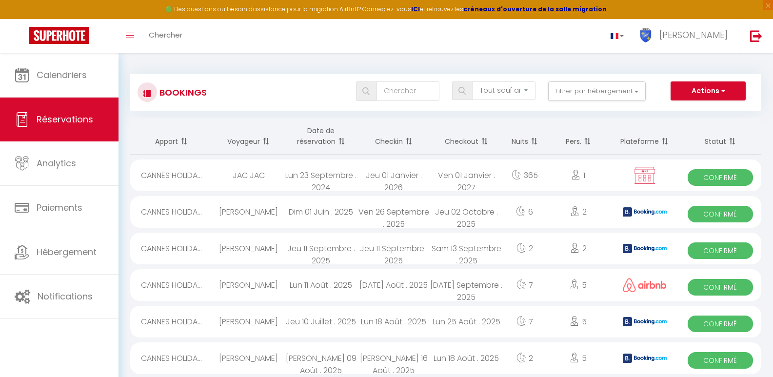
select select "1"
select select
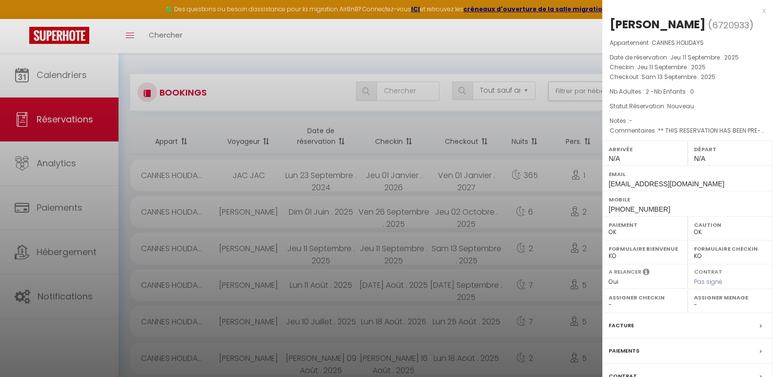
select select "37977"
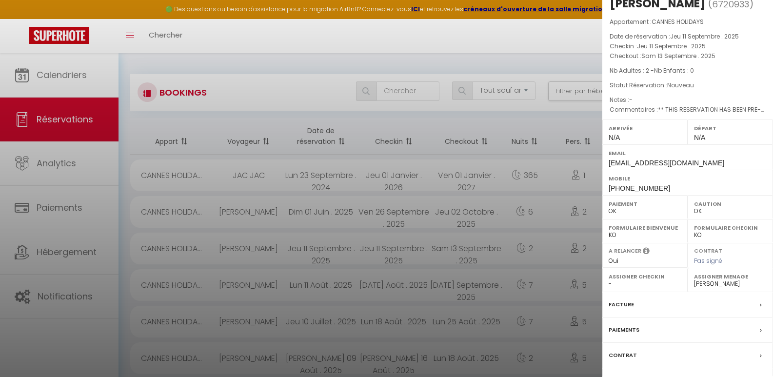
scroll to position [58, 0]
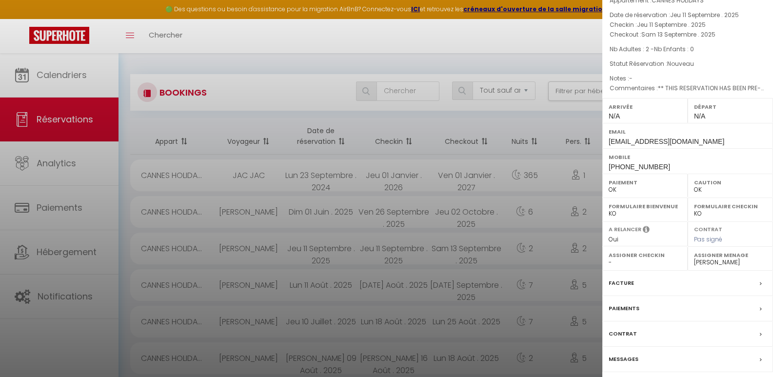
click at [627, 358] on label "Messages" at bounding box center [624, 359] width 30 height 10
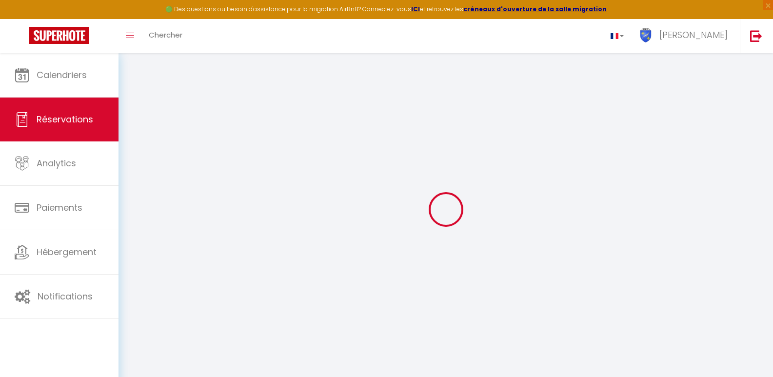
select select
checkbox input "false"
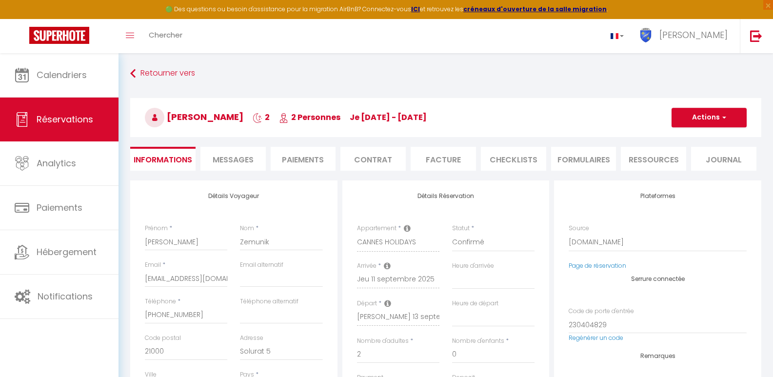
select select
checkbox input "false"
type textarea "** THIS RESERVATION HAS BEEN PRE-PAID ** BOOKING NOTE : Payment charge is EUR 5…"
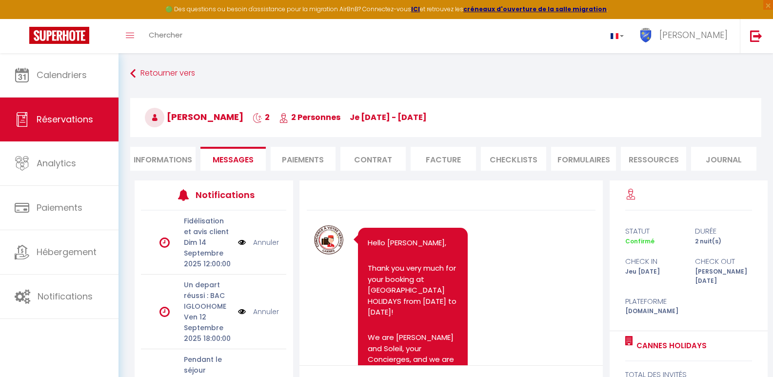
scroll to position [8360, 0]
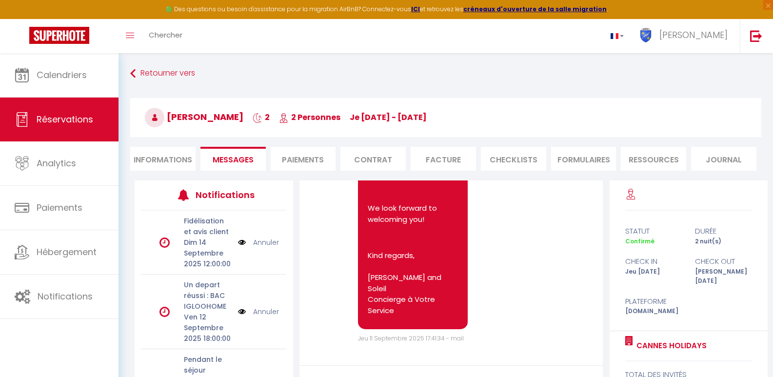
select select
click at [179, 156] on li "Informations" at bounding box center [162, 159] width 65 height 24
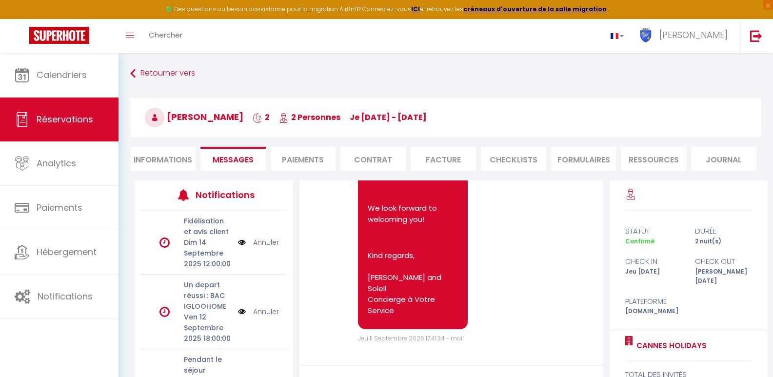
select select
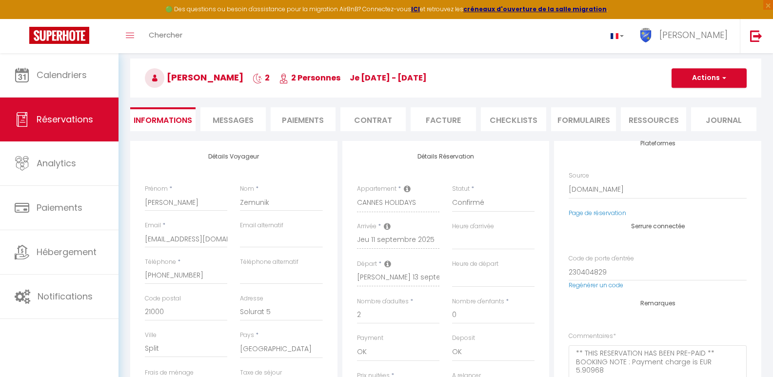
scroll to position [35, 0]
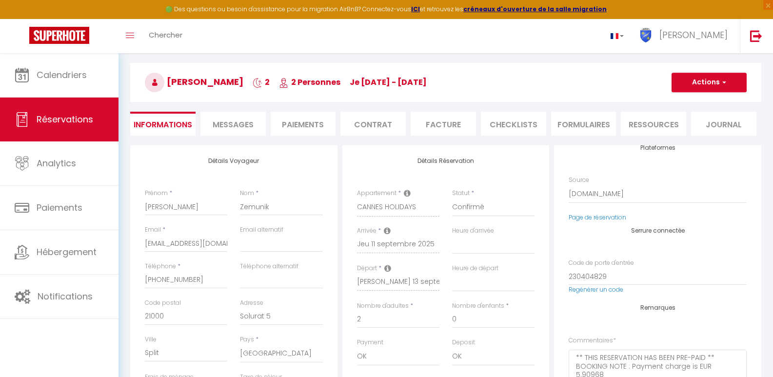
click at [463, 122] on li "Facture" at bounding box center [443, 124] width 65 height 24
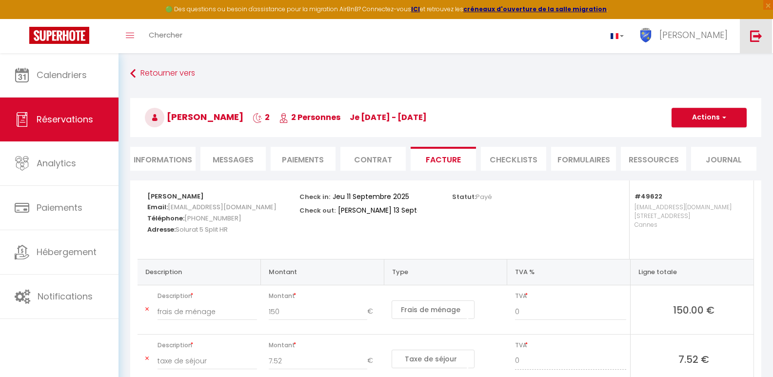
click at [762, 26] on link at bounding box center [756, 36] width 32 height 34
